Goal: Task Accomplishment & Management: Manage account settings

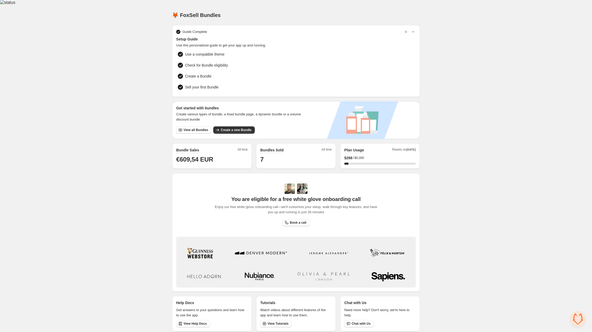
click at [511, 102] on div "Home Bundles Analytics Plan and Billing 🦊 FoxSell Bundles. This page is ready 🦊…" at bounding box center [296, 170] width 592 height 331
click at [461, 131] on div "Home Bundles Analytics Plan and Billing 🦊 FoxSell Bundles. This page is ready 🦊…" at bounding box center [296, 170] width 592 height 331
click at [201, 128] on span "View all Bundles" at bounding box center [196, 130] width 25 height 4
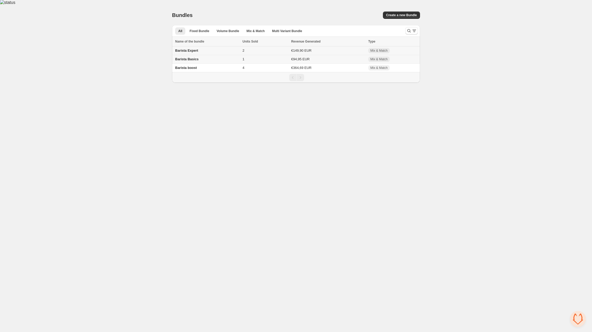
click at [198, 48] on div "Barista Expert" at bounding box center [207, 50] width 64 height 5
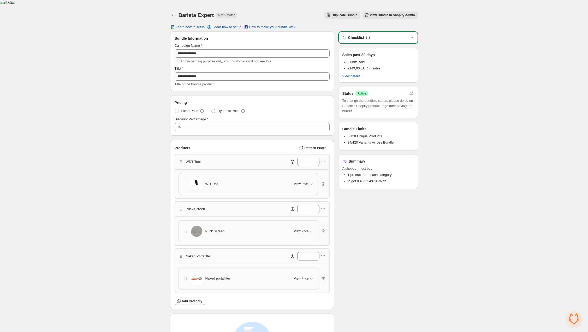
click at [454, 13] on div "**********" at bounding box center [294, 206] width 588 height 402
click at [507, 89] on div "**********" at bounding box center [294, 206] width 588 height 402
click at [474, 82] on div "**********" at bounding box center [294, 206] width 588 height 402
click at [209, 182] on span "WDT tool" at bounding box center [213, 184] width 14 height 5
click at [414, 35] on icon "button" at bounding box center [411, 37] width 5 height 5
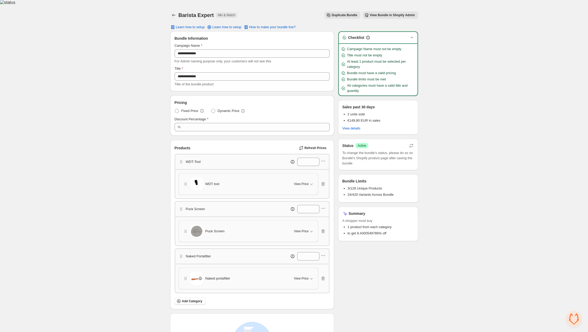
click at [414, 35] on icon "button" at bounding box center [411, 37] width 5 height 5
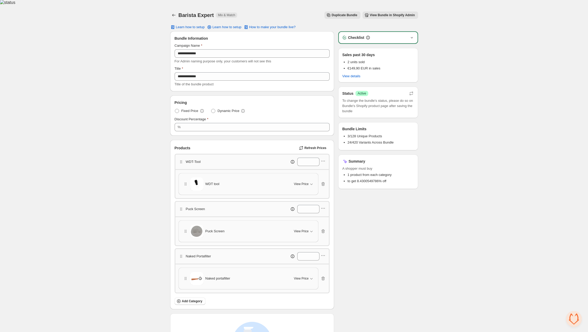
click at [389, 13] on span "View Bundle in Shopify Admin" at bounding box center [392, 15] width 45 height 4
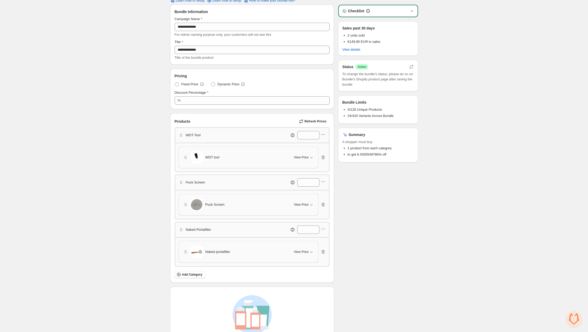
scroll to position [73, 0]
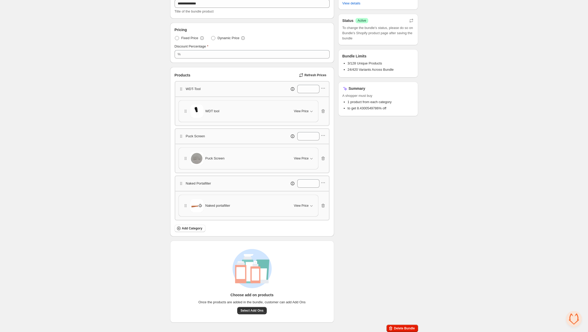
click at [211, 208] on div "Naked portafilter" at bounding box center [235, 205] width 105 height 13
click at [324, 181] on icon "button" at bounding box center [323, 182] width 5 height 5
click at [477, 92] on div "**********" at bounding box center [294, 133] width 588 height 402
click at [500, 38] on div "**********" at bounding box center [294, 133] width 588 height 402
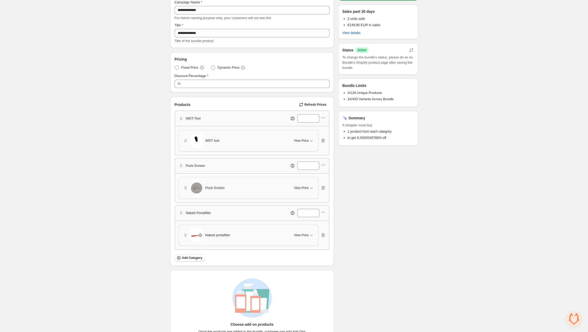
scroll to position [0, 0]
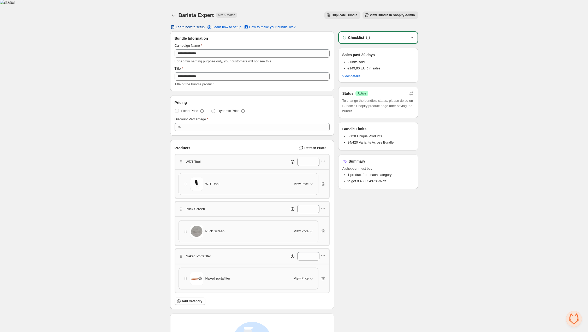
click at [197, 25] on span "Learn how to setup" at bounding box center [190, 27] width 29 height 4
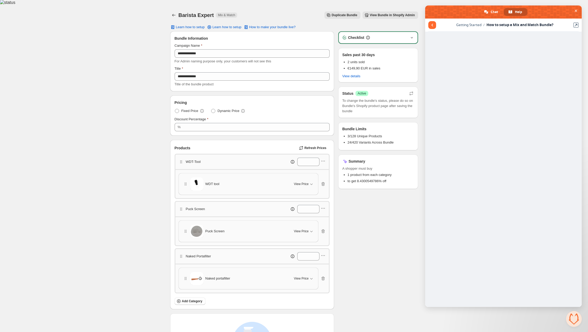
click at [577, 9] on span "Close chat" at bounding box center [576, 10] width 3 height 3
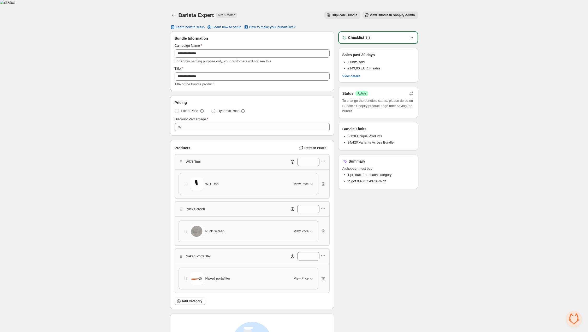
click at [198, 159] on p "WDT-Tool" at bounding box center [193, 161] width 15 height 5
click at [321, 159] on icon "button" at bounding box center [323, 161] width 5 height 5
click at [332, 167] on span "Edit category title" at bounding box center [326, 165] width 28 height 5
click at [197, 158] on input "********" at bounding box center [205, 162] width 39 height 8
click at [149, 223] on div "**********" at bounding box center [294, 206] width 588 height 402
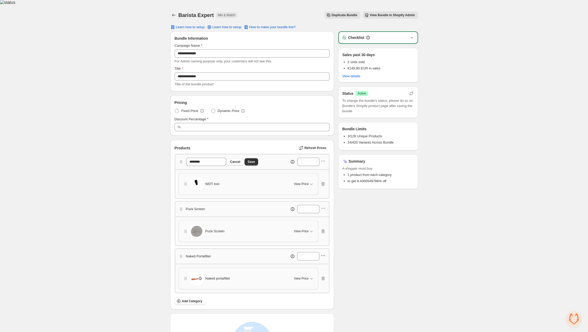
click at [322, 254] on icon "button" at bounding box center [323, 255] width 5 height 5
click at [386, 259] on div "Checklist Sales past 30 days 2 units sold €149,90 EUR in sales View details Sta…" at bounding box center [378, 213] width 80 height 364
click at [137, 103] on div "**********" at bounding box center [294, 206] width 588 height 402
click at [484, 44] on div "**********" at bounding box center [294, 206] width 588 height 402
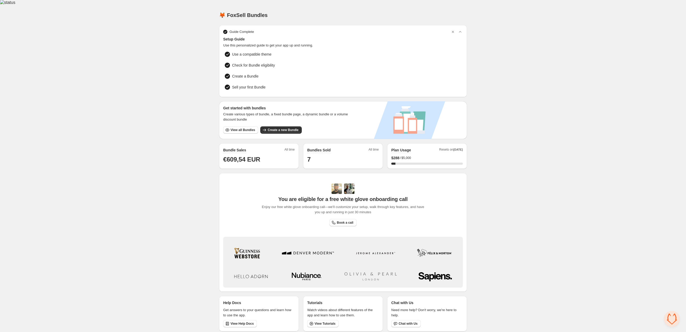
click at [495, 186] on div "Home Bundles Analytics Plan and Billing 🦊 FoxSell Bundles. This page is ready 🦊…" at bounding box center [343, 170] width 686 height 331
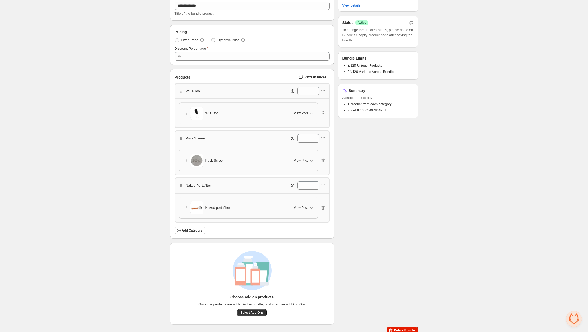
scroll to position [73, 0]
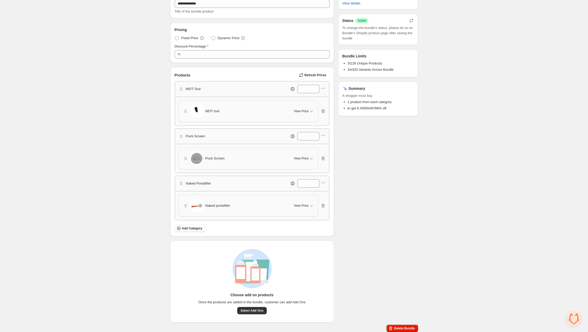
click at [232, 72] on div "Products Refresh Prices" at bounding box center [252, 75] width 155 height 7
click at [322, 86] on icon "button" at bounding box center [323, 88] width 5 height 5
click at [121, 115] on div "**********" at bounding box center [294, 133] width 588 height 402
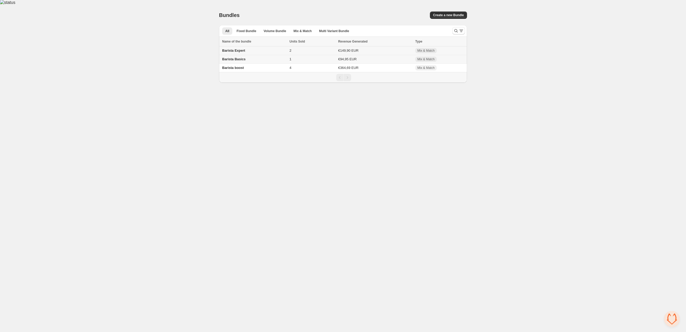
drag, startPoint x: 389, startPoint y: 47, endPoint x: 514, endPoint y: 45, distance: 125.4
click at [514, 45] on div "Home Bundles Analytics Plan and Billing Bundles. This page is ready Bundles Cre…" at bounding box center [343, 44] width 686 height 78
click at [327, 29] on span "Multi Variant Bundle" at bounding box center [334, 31] width 30 height 4
click at [300, 29] on span "Mix & Match" at bounding box center [303, 31] width 18 height 4
click at [278, 29] on span "Volume Bundle" at bounding box center [275, 31] width 22 height 4
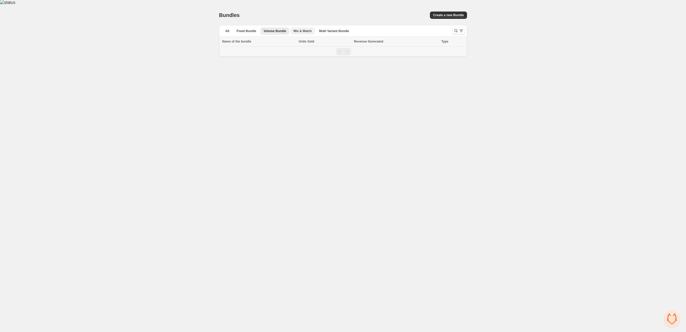
click at [305, 29] on span "Mix & Match" at bounding box center [303, 31] width 18 height 4
click at [230, 27] on button "All" at bounding box center [227, 30] width 10 height 7
click at [295, 29] on span "Mix & Match" at bounding box center [303, 31] width 18 height 4
click at [270, 29] on span "Volume Bundle" at bounding box center [275, 31] width 22 height 4
click at [244, 29] on span "Fixed Bundle" at bounding box center [247, 31] width 20 height 4
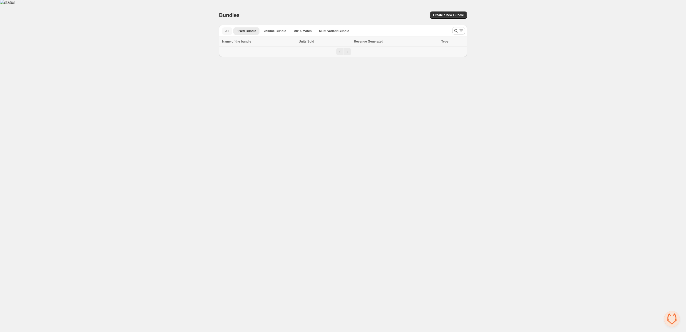
click at [230, 27] on button "All" at bounding box center [227, 30] width 10 height 7
click at [284, 48] on div "Barista Expert" at bounding box center [254, 50] width 64 height 5
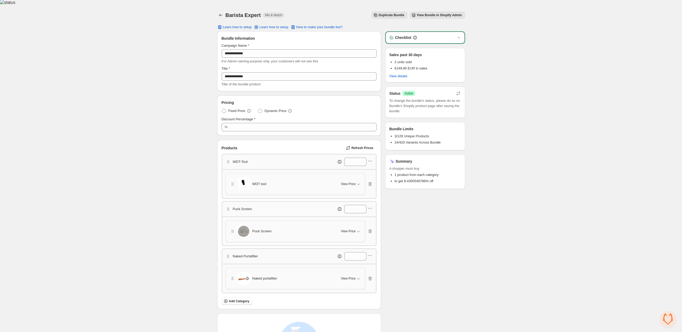
click at [446, 32] on div "Checklist" at bounding box center [425, 37] width 79 height 11
click at [451, 35] on div "Checklist" at bounding box center [425, 37] width 73 height 5
click at [370, 159] on icon "button" at bounding box center [370, 161] width 5 height 5
click at [374, 165] on span "Edit category title" at bounding box center [373, 165] width 28 height 5
click at [286, 160] on span "Cancel" at bounding box center [282, 162] width 10 height 4
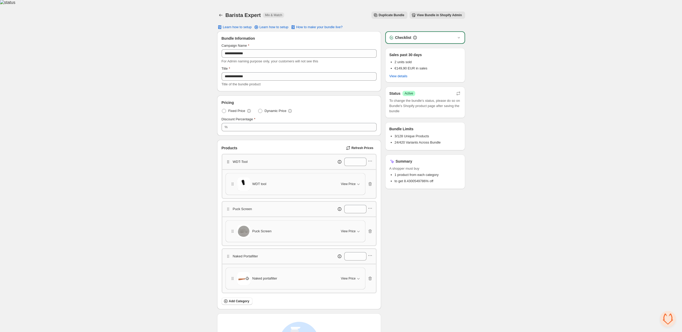
click at [226, 159] on icon "button" at bounding box center [228, 161] width 5 height 5
click at [257, 159] on div "WDT-Tool *" at bounding box center [299, 162] width 147 height 8
click at [318, 179] on div "WDT tool" at bounding box center [282, 184] width 105 height 13
click at [263, 182] on span "WDT tool" at bounding box center [260, 184] width 14 height 5
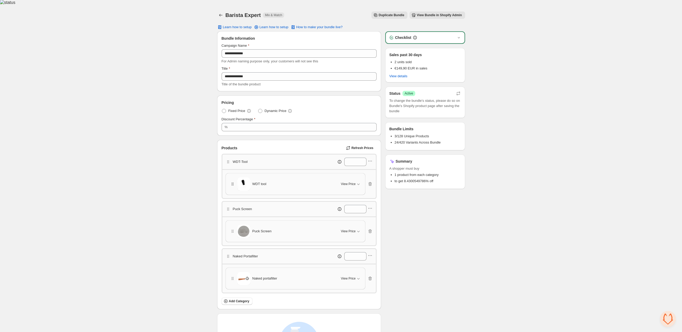
click at [233, 182] on icon "button" at bounding box center [232, 184] width 5 height 5
click at [277, 144] on div "Products Refresh Prices" at bounding box center [299, 147] width 155 height 7
drag, startPoint x: 271, startPoint y: 145, endPoint x: 208, endPoint y: 143, distance: 63.5
click at [208, 143] on div "**********" at bounding box center [341, 206] width 682 height 402
drag, startPoint x: 281, startPoint y: 145, endPoint x: 226, endPoint y: 10, distance: 145.2
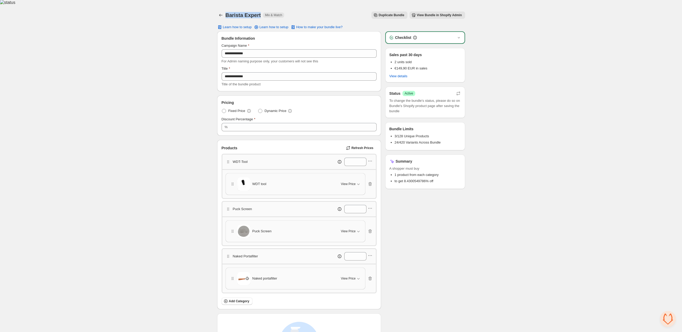
click at [226, 11] on div "Barista Expert Mix & Match" at bounding box center [255, 14] width 59 height 7
copy h1 "Barista Expert"
